Goal: Check status: Check status

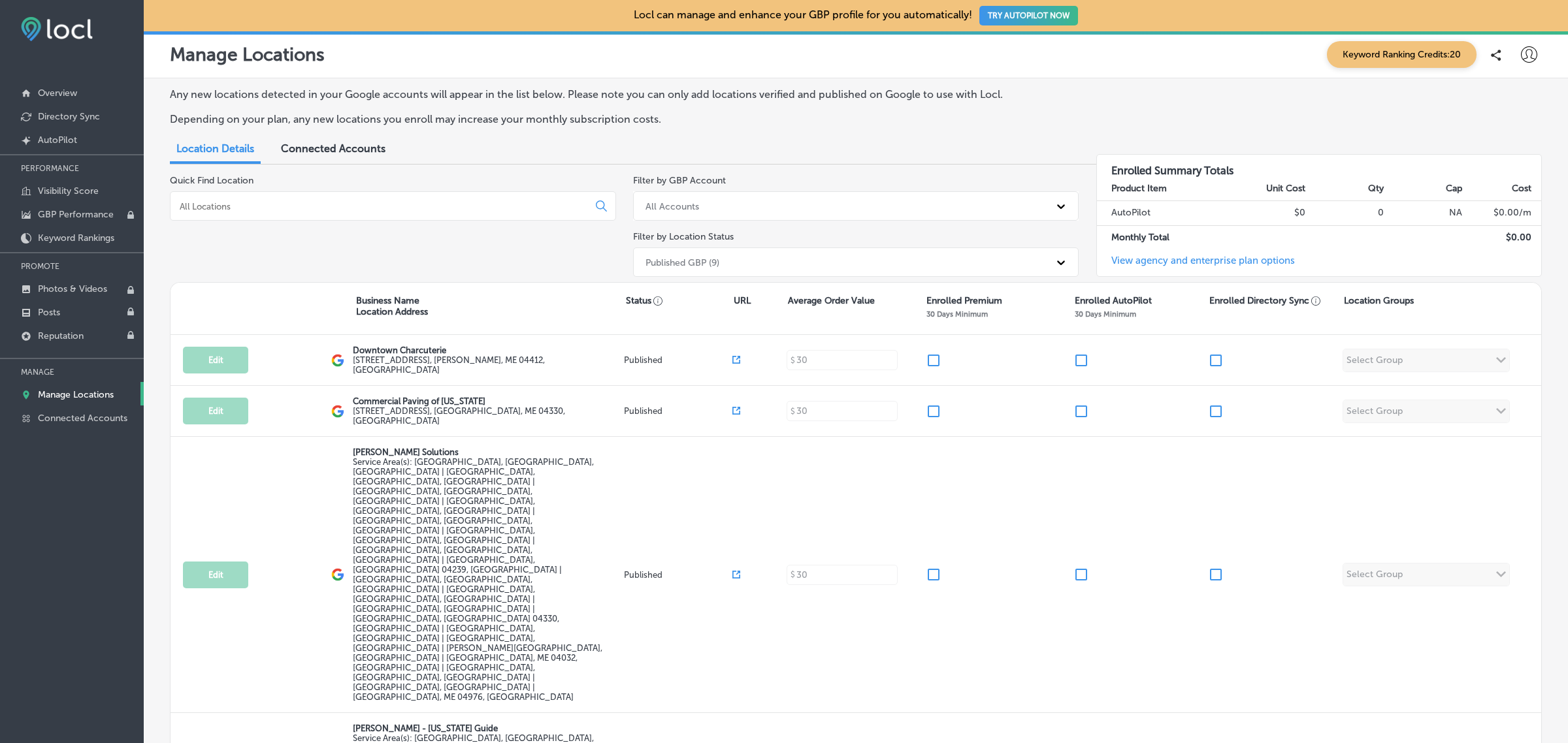
scroll to position [275, 0]
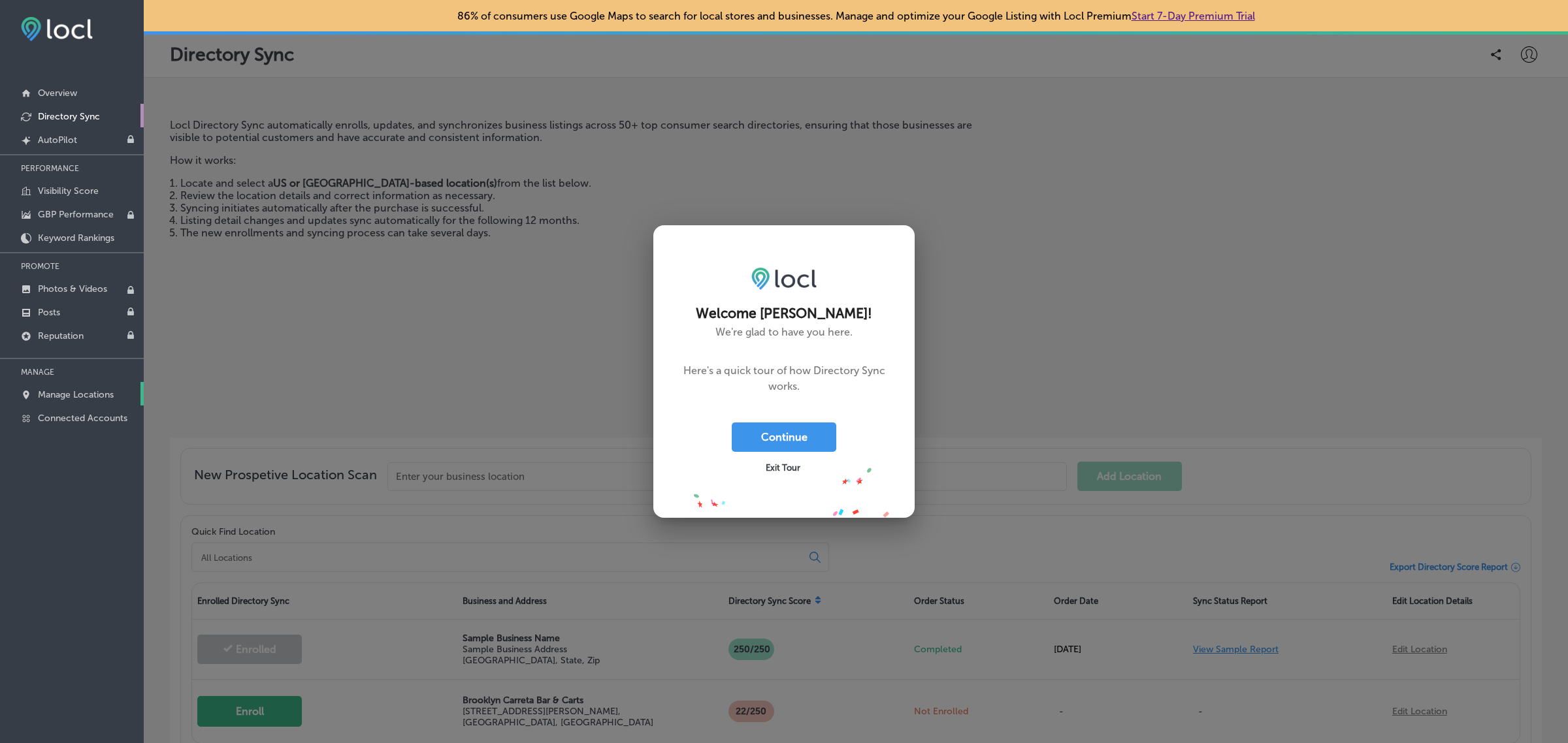
click at [105, 393] on p "Manage Locations" at bounding box center [75, 394] width 75 height 12
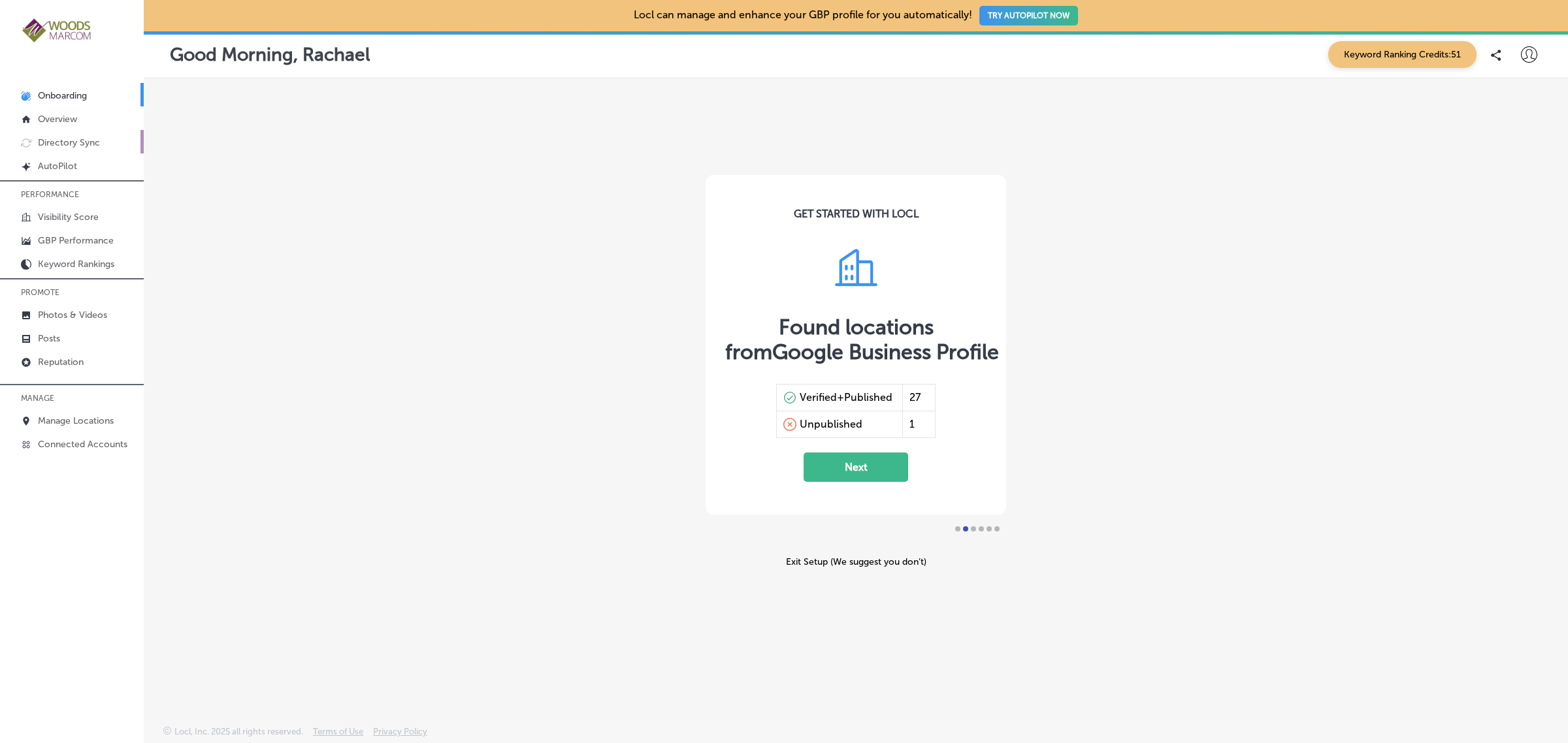
click at [95, 144] on p "Directory Sync" at bounding box center [69, 142] width 62 height 12
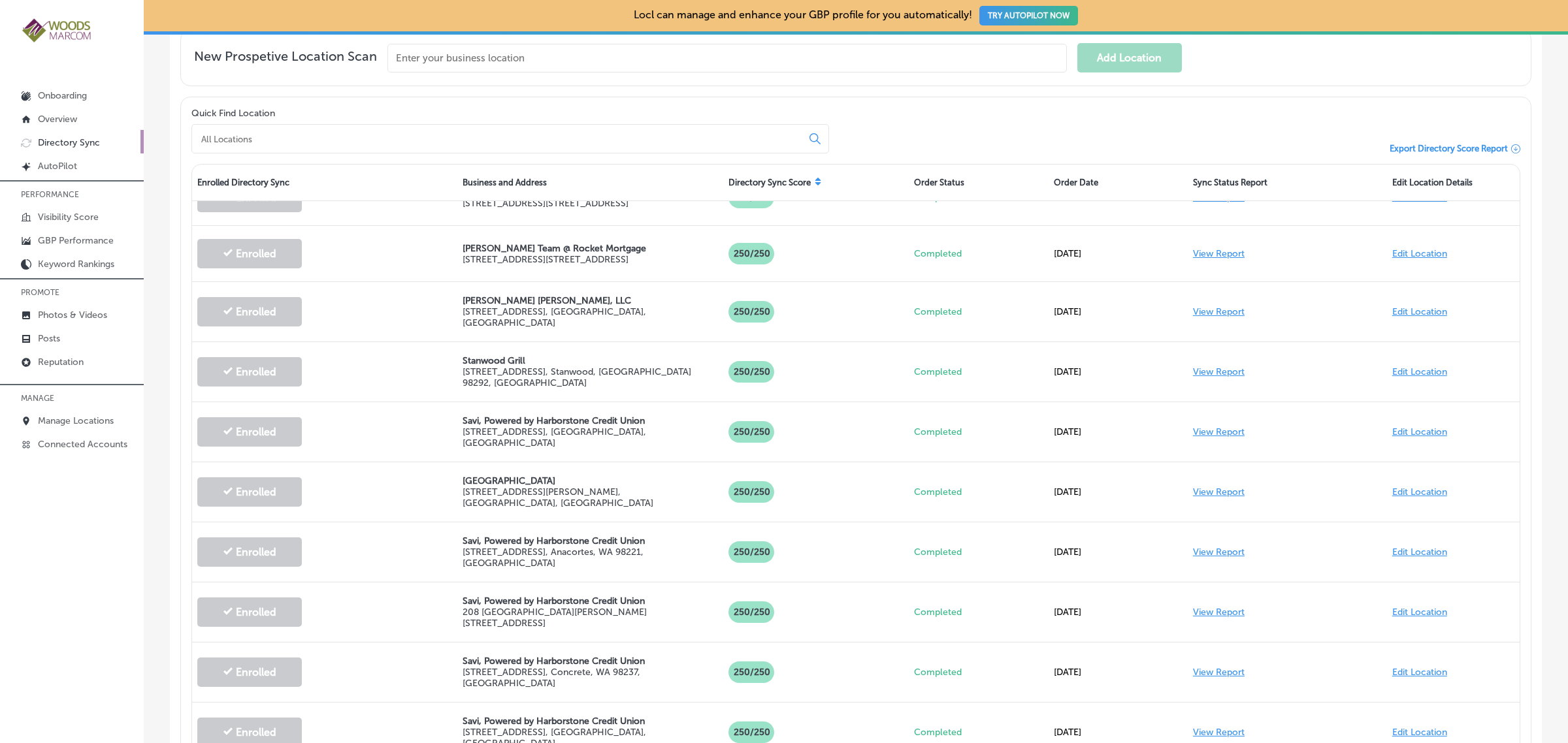
scroll to position [152, 0]
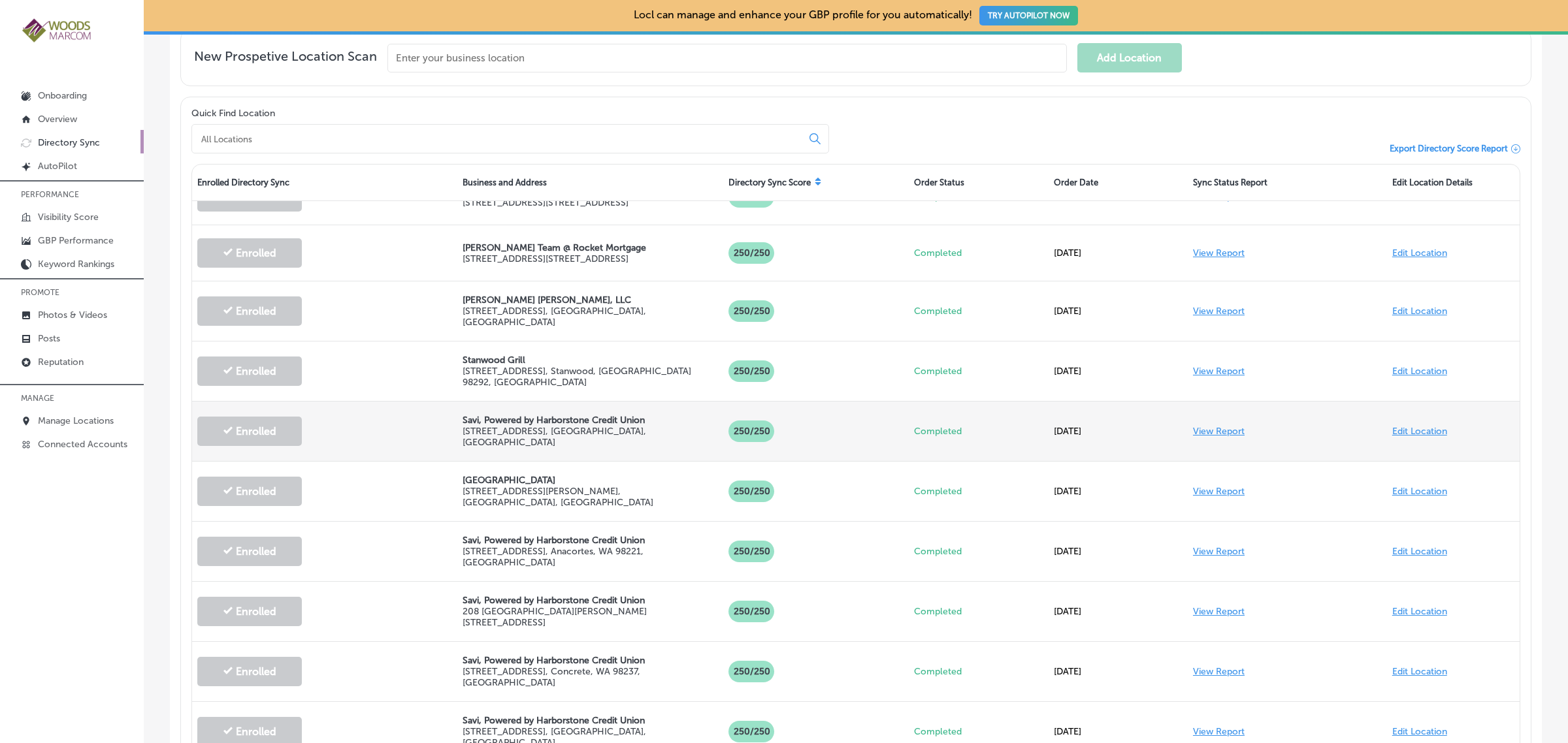
click at [1198, 426] on link "View Report" at bounding box center [1218, 431] width 51 height 12
